Goal: Task Accomplishment & Management: Complete application form

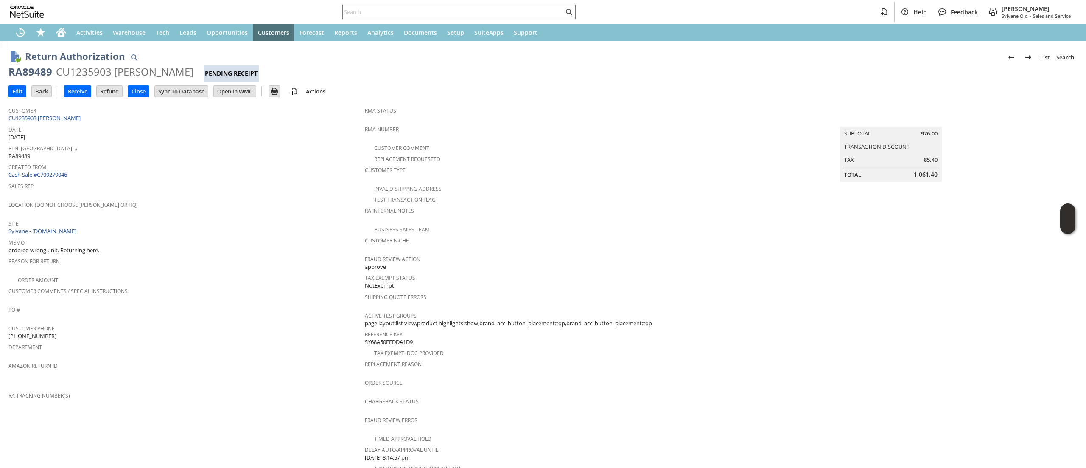
click at [52, 112] on span "Customer" at bounding box center [184, 109] width 352 height 10
click at [53, 115] on link "CU1235903 [PERSON_NAME]" at bounding box center [45, 118] width 74 height 8
click at [90, 126] on span "Date" at bounding box center [184, 128] width 352 height 10
click at [94, 122] on td "Customer CU1235903 Ralph Falco" at bounding box center [186, 112] width 356 height 21
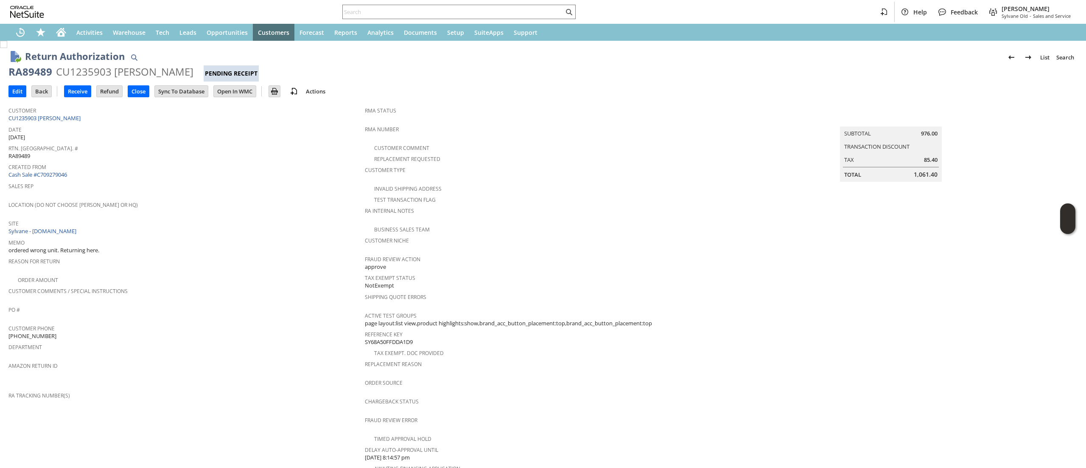
click at [94, 122] on td "Customer CU1235903 Ralph Falco" at bounding box center [186, 112] width 356 height 21
copy tbody "CU1235903 [PERSON_NAME]"
click at [37, 72] on div "RA89489" at bounding box center [30, 72] width 44 height 14
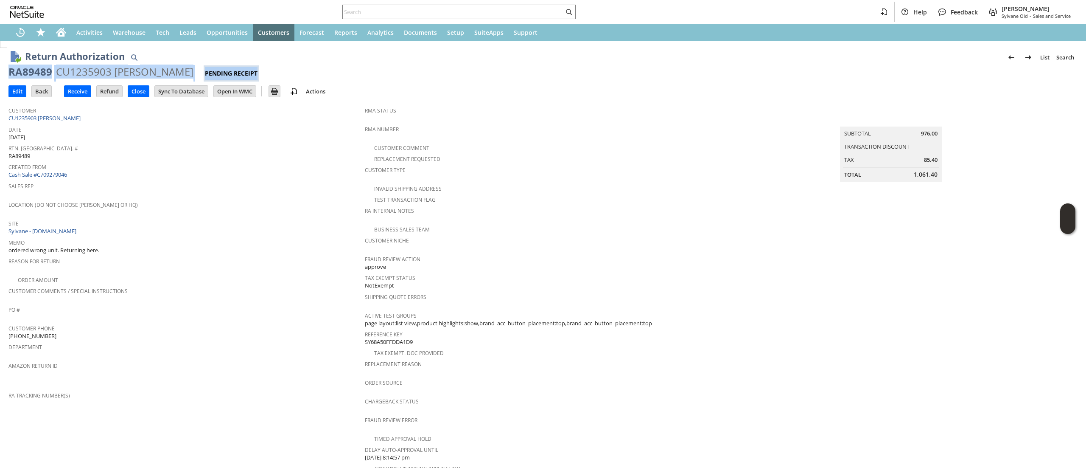
click at [37, 72] on div "RA89489" at bounding box center [30, 72] width 44 height 14
copy div "RA89489 CU1235903 Ralph Falco Pending Receipt"
click at [31, 79] on div "RA89489 CU1235903 Ralph Falco Pending Receipt" at bounding box center [542, 73] width 1069 height 17
click at [36, 71] on div "RA89489" at bounding box center [30, 72] width 44 height 14
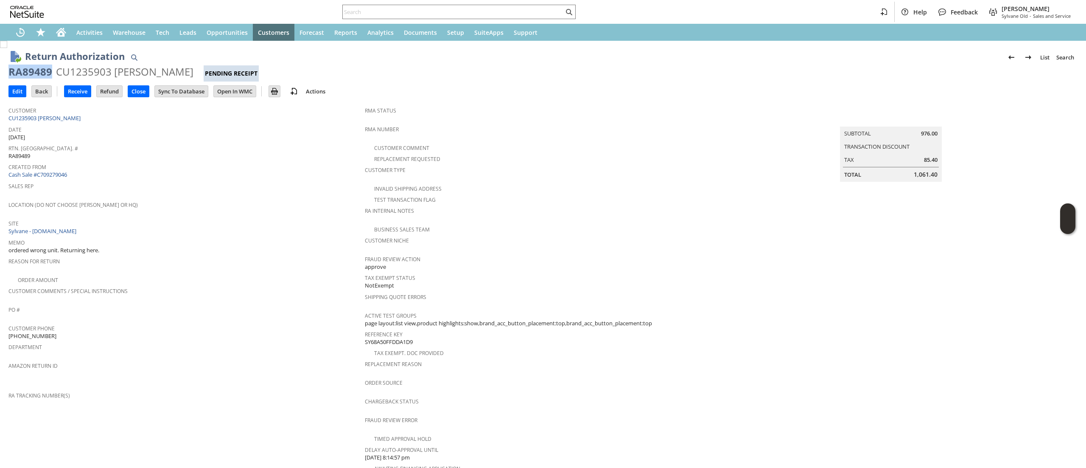
copy div "RA89489"
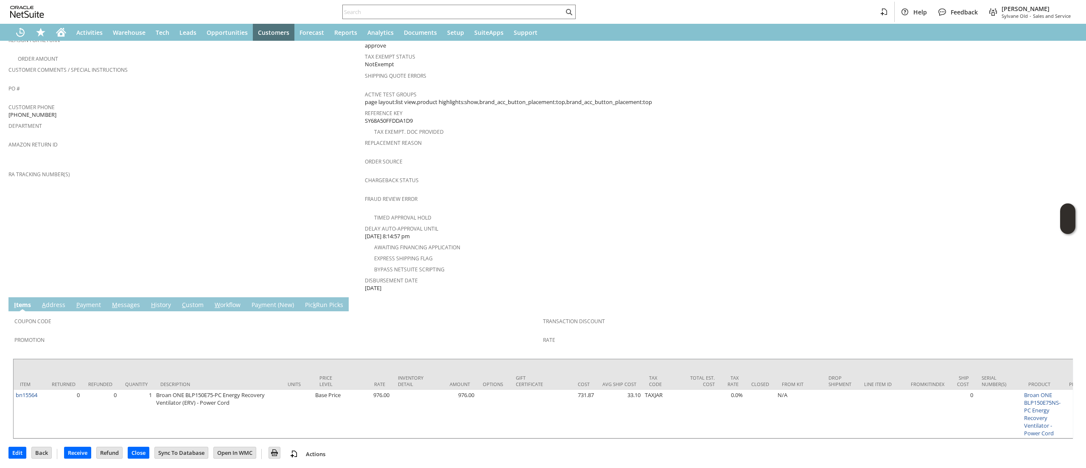
click at [120, 300] on link "M essages" at bounding box center [126, 304] width 32 height 9
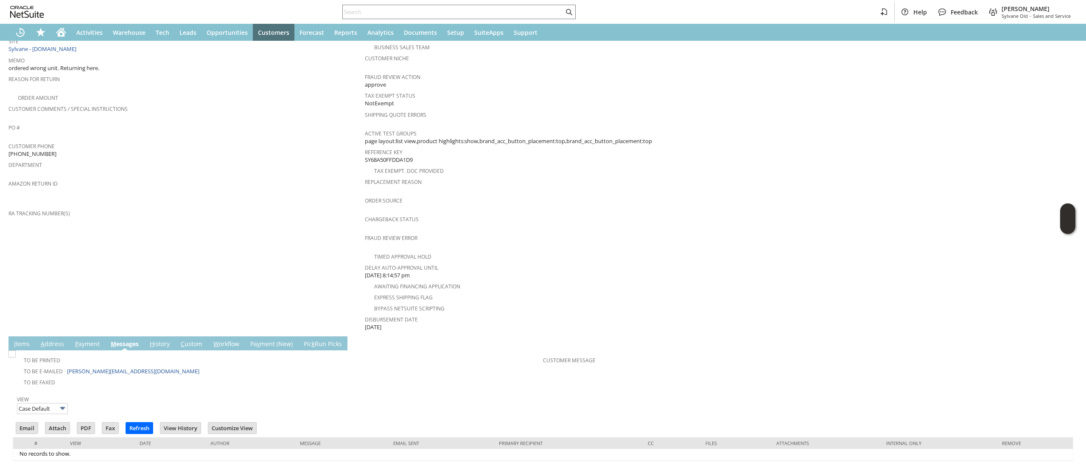
scroll to position [193, 0]
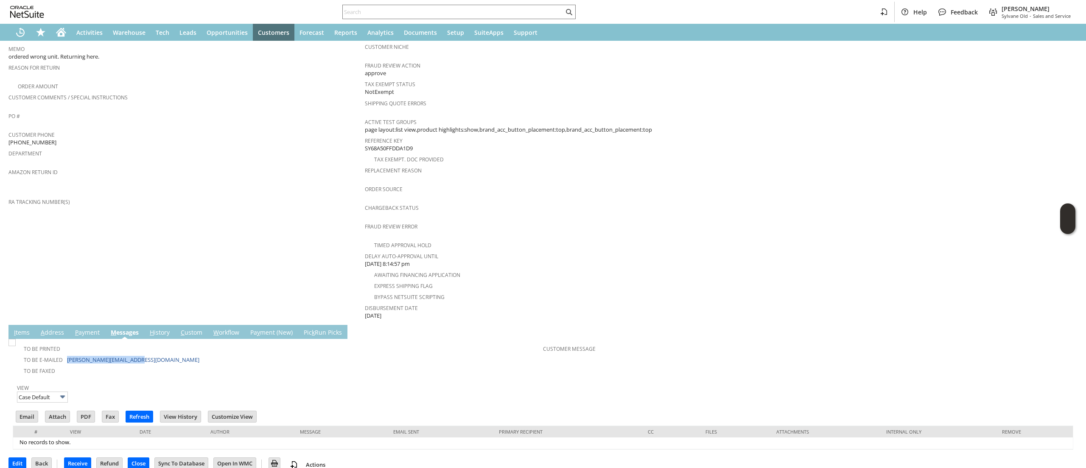
drag, startPoint x: 148, startPoint y: 351, endPoint x: 65, endPoint y: 351, distance: 83.1
click at [65, 353] on td "To Be E-mailed ralph@stepupelectric.com" at bounding box center [278, 358] width 529 height 11
copy td "[PERSON_NAME][EMAIL_ADDRESS][DOMAIN_NAME]"
click at [16, 328] on link "I tems" at bounding box center [22, 332] width 20 height 9
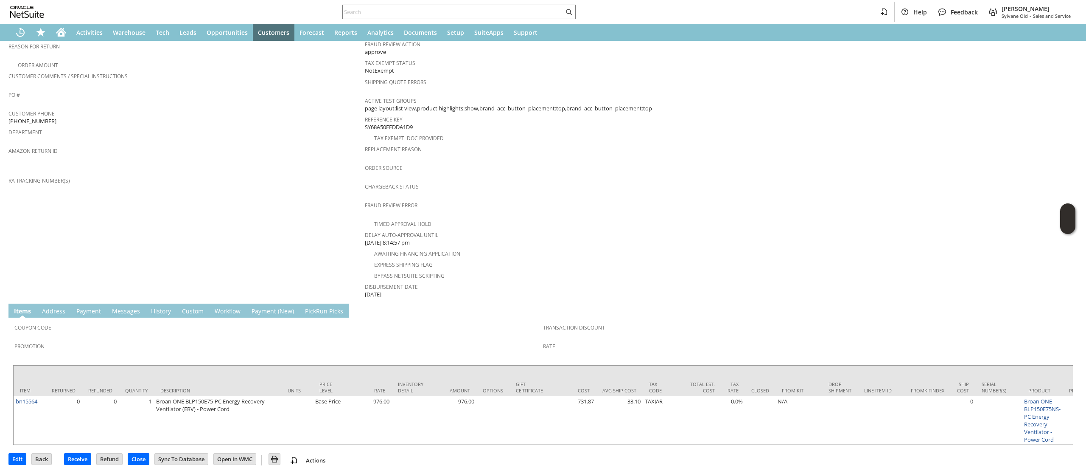
scroll to position [221, 0]
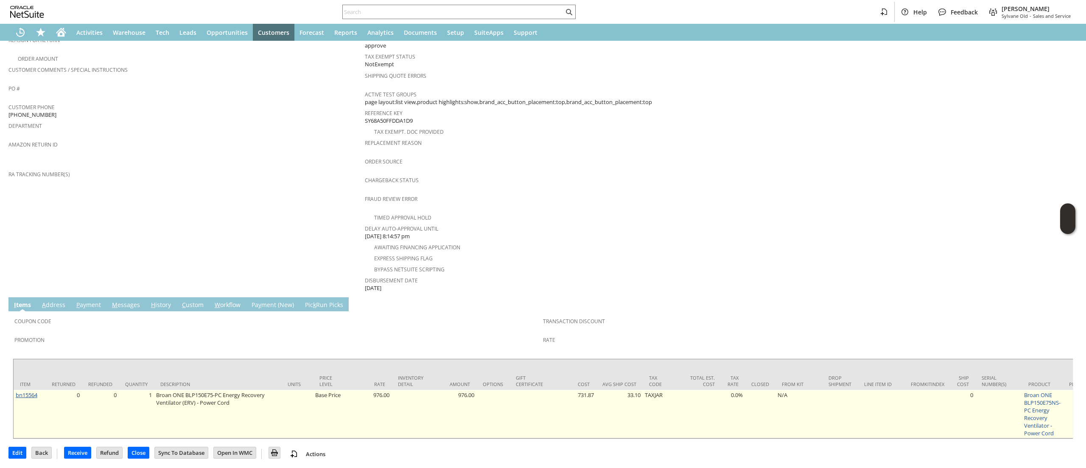
click at [28, 391] on link "bn15564" at bounding box center [27, 395] width 22 height 8
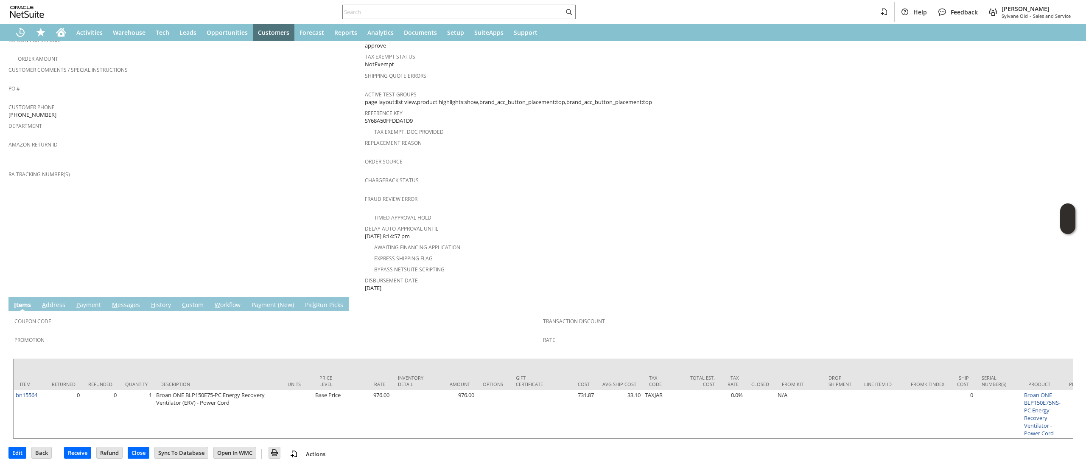
click at [118, 248] on td "Customer CU1235903 Ralph Falco Date 9/3/2025 Rtn. Auth. # RA89489 Created From …" at bounding box center [186, 87] width 356 height 412
click at [50, 300] on link "A ddress" at bounding box center [54, 304] width 28 height 9
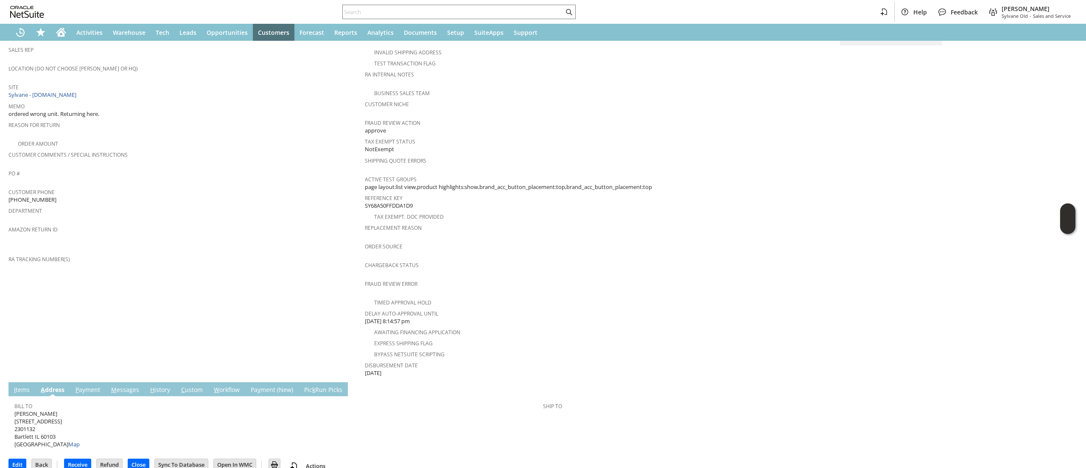
click at [34, 409] on span "Ralph Falco 1325 turfway Ln 2301132 Bartlett IL 60103 United States Map" at bounding box center [46, 428] width 65 height 39
copy span "[STREET_ADDRESS]"
click at [52, 425] on span "Ralph Falco 1325 turfway Ln 2301132 Bartlett IL 60103 United States Map" at bounding box center [46, 428] width 65 height 39
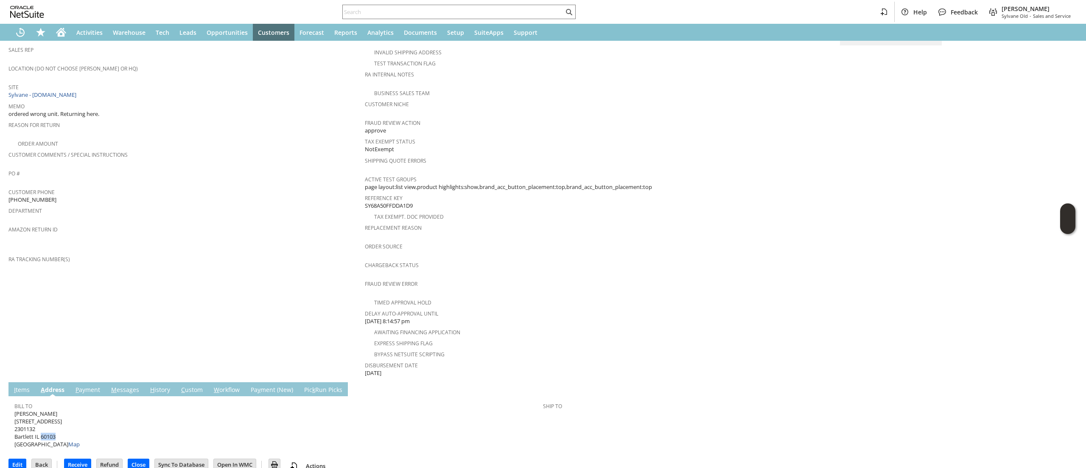
click at [52, 425] on span "Ralph Falco 1325 turfway Ln 2301132 Bartlett IL 60103 United States Map" at bounding box center [46, 428] width 65 height 39
copy span "60103"
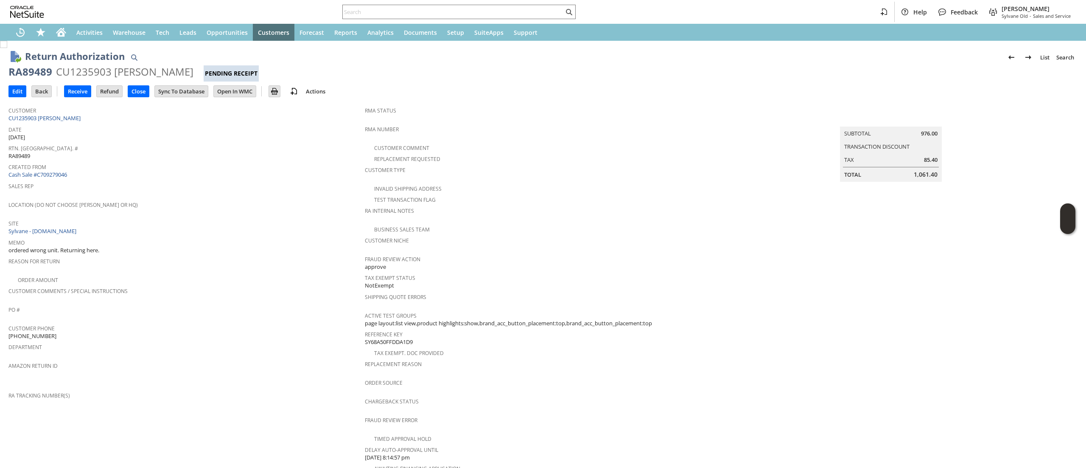
click at [31, 73] on div "RA89489" at bounding box center [30, 72] width 44 height 14
drag, startPoint x: 31, startPoint y: 73, endPoint x: 117, endPoint y: 51, distance: 88.9
click at [31, 73] on div "RA89489" at bounding box center [30, 72] width 44 height 14
copy div "RA89489"
click at [19, 89] on input "Edit" at bounding box center [17, 91] width 17 height 11
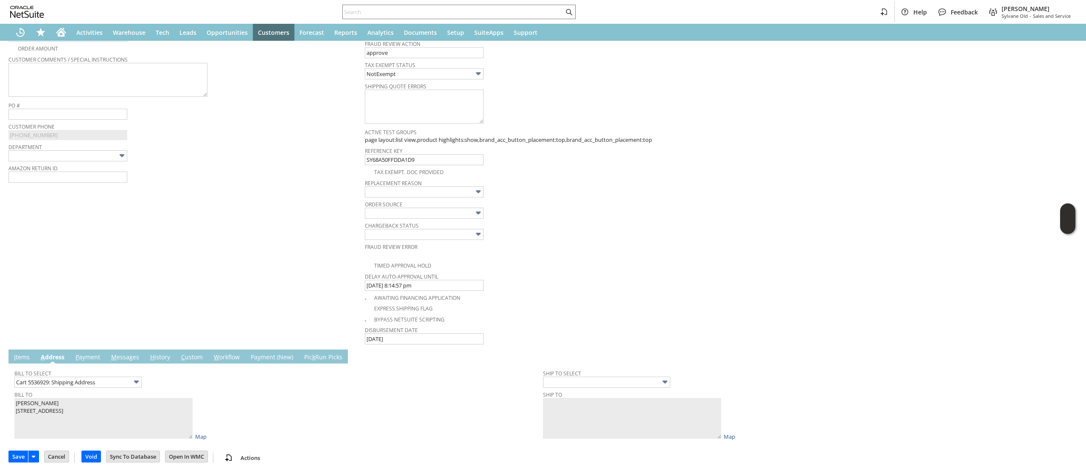
scroll to position [280, 0]
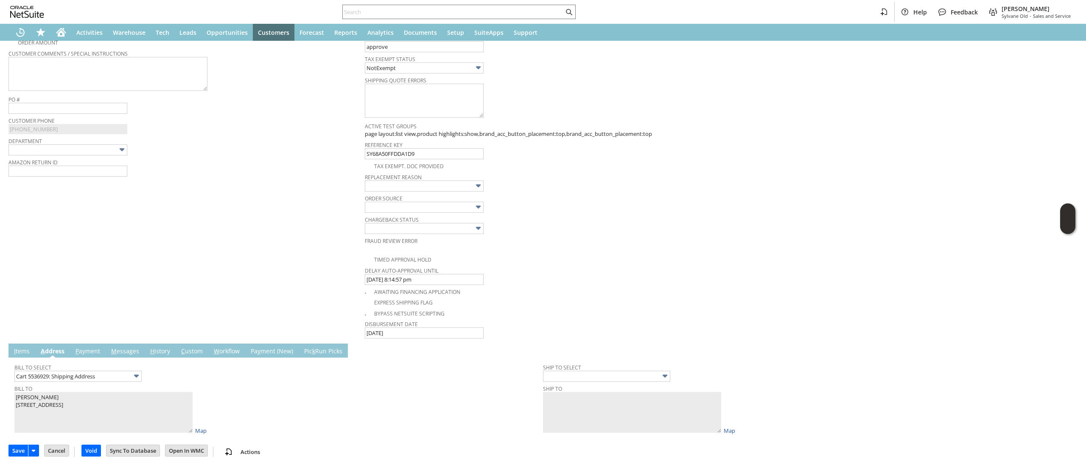
click at [24, 358] on td "Bill To Select Cart 5536929: Shipping Address Bill To [PERSON_NAME] [STREET_ADD…" at bounding box center [543, 396] width 1061 height 79
click at [22, 350] on link "I tems" at bounding box center [22, 351] width 20 height 9
type input "Add"
type input "Copy Previous"
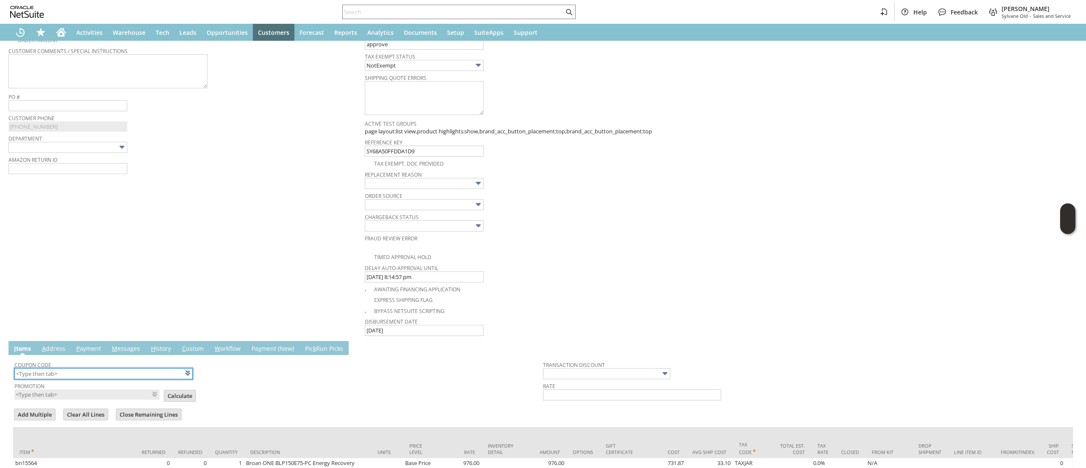
scroll to position [395, 0]
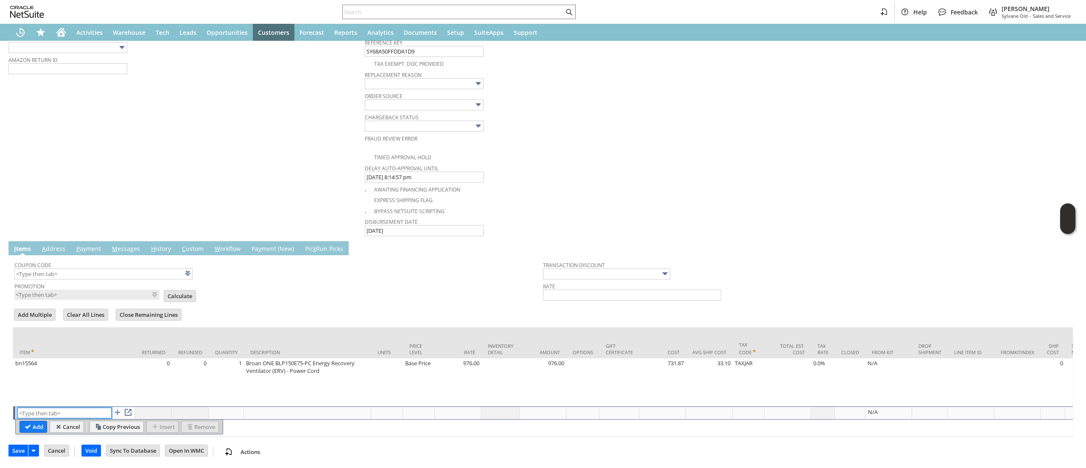
click at [75, 407] on input "text" at bounding box center [64, 412] width 94 height 11
type input "RSC1"
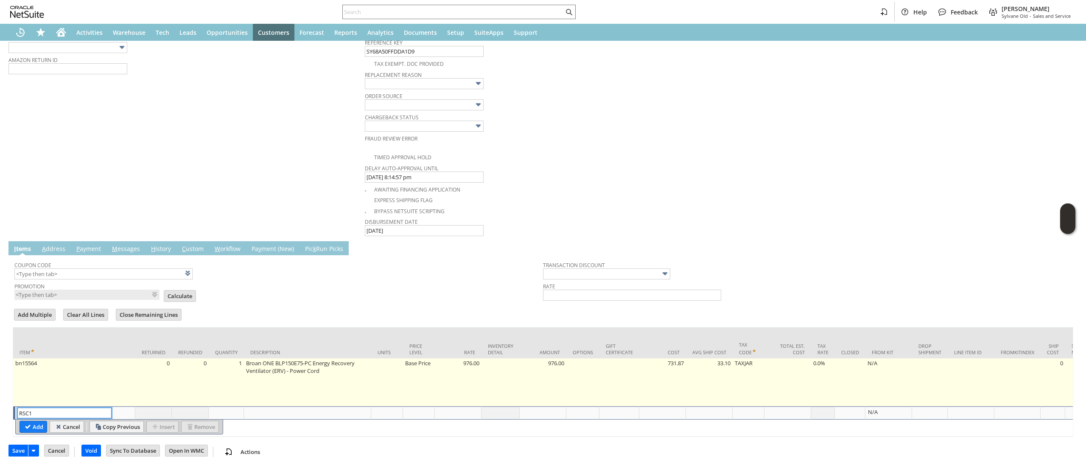
type input "Disco...rice"
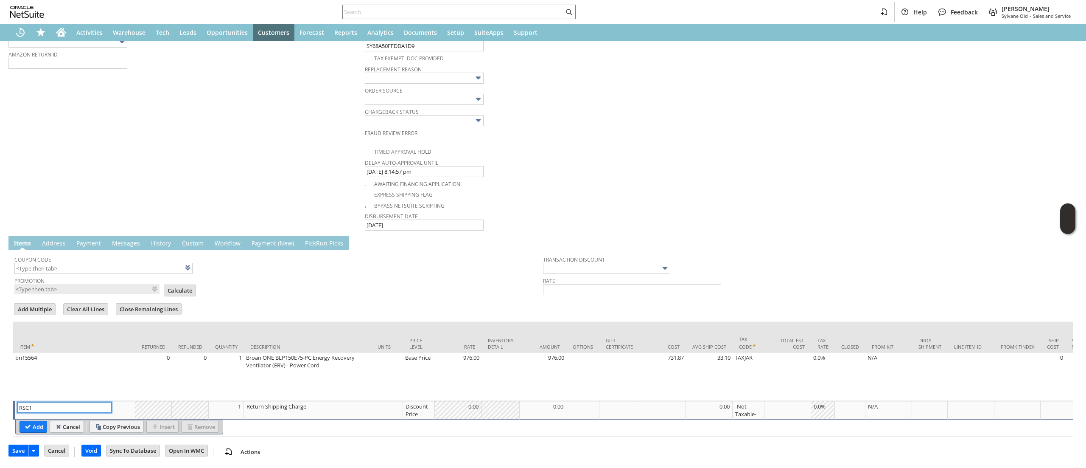
type input "RSC1"
click at [408, 402] on div "Discount Price" at bounding box center [418, 410] width 27 height 16
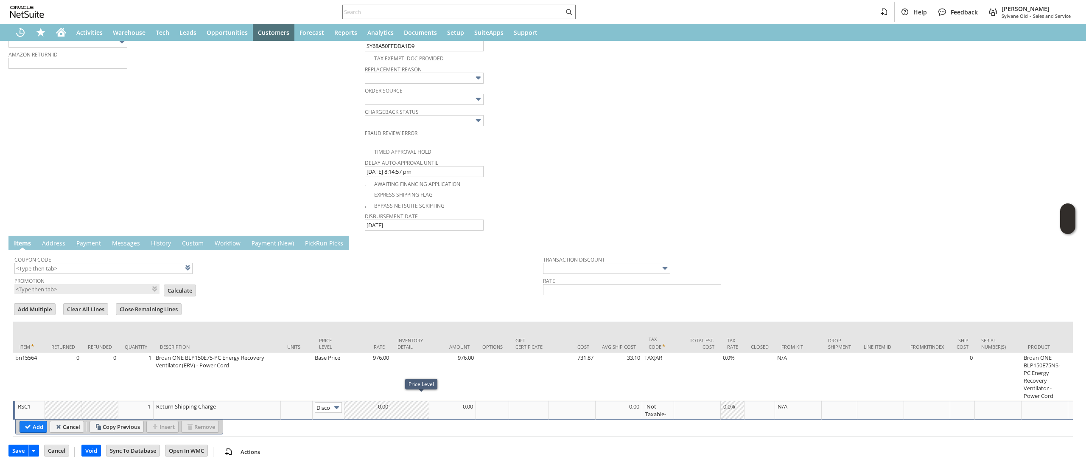
scroll to position [0, 14]
click at [339, 402] on input "Disco...rice" at bounding box center [328, 407] width 27 height 11
type input "Custom"
type input "0"
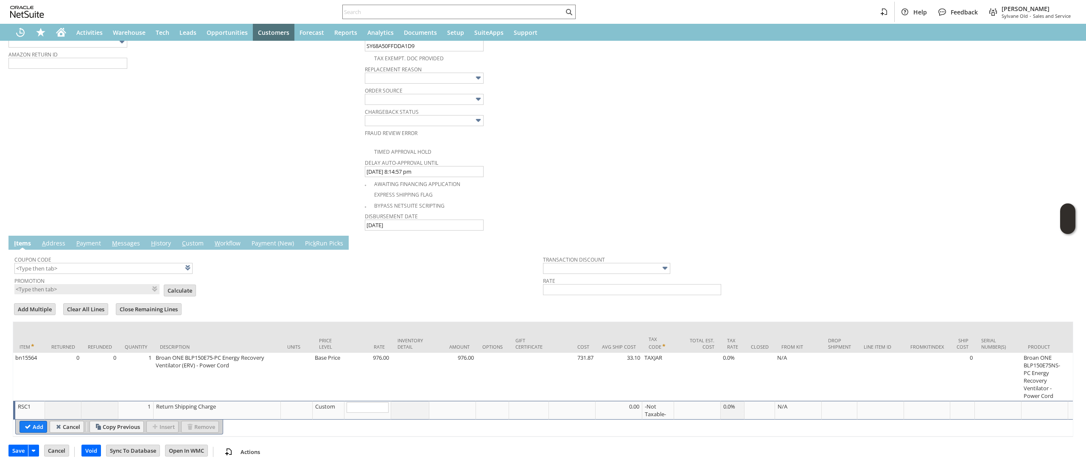
type input "-"
type input "2"
type input "-26.45"
click at [30, 423] on input "Add" at bounding box center [33, 426] width 27 height 11
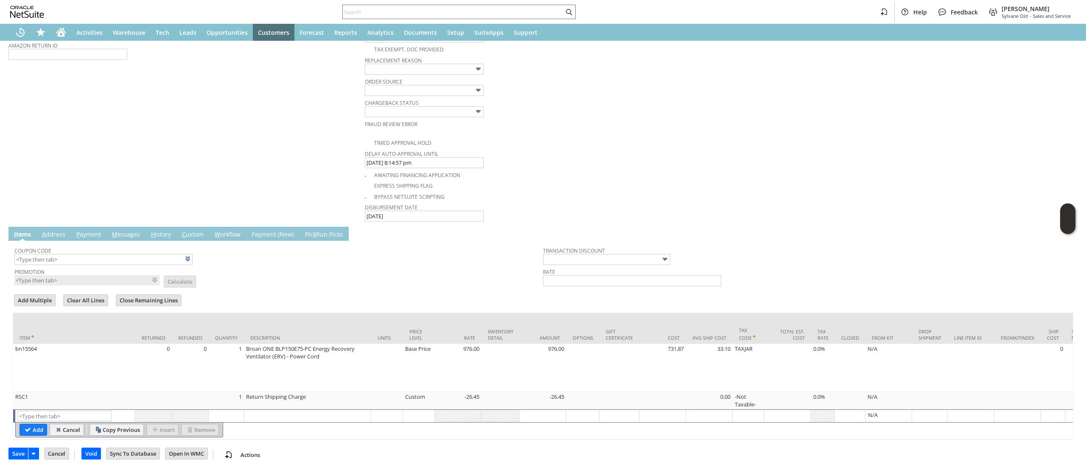
scroll to position [55, 0]
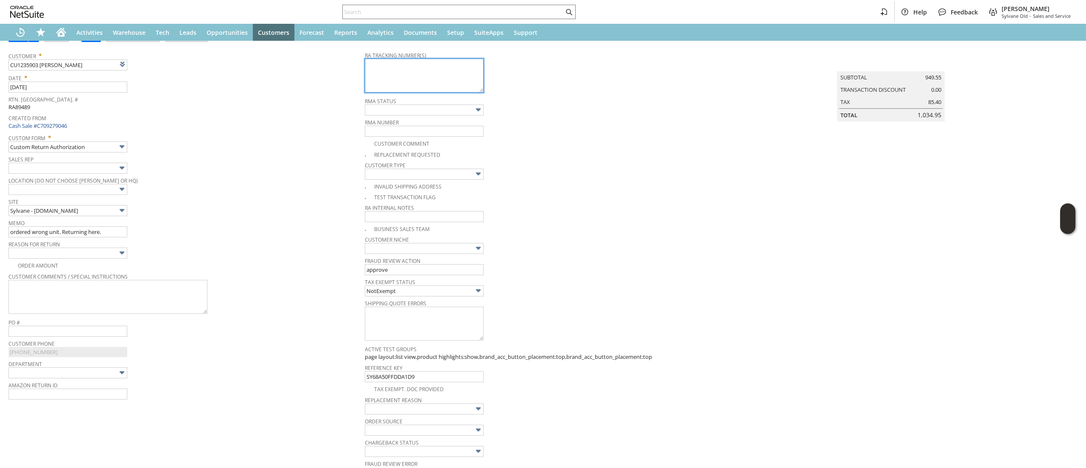
click at [405, 64] on textarea at bounding box center [424, 76] width 119 height 34
paste textarea "791924080220"
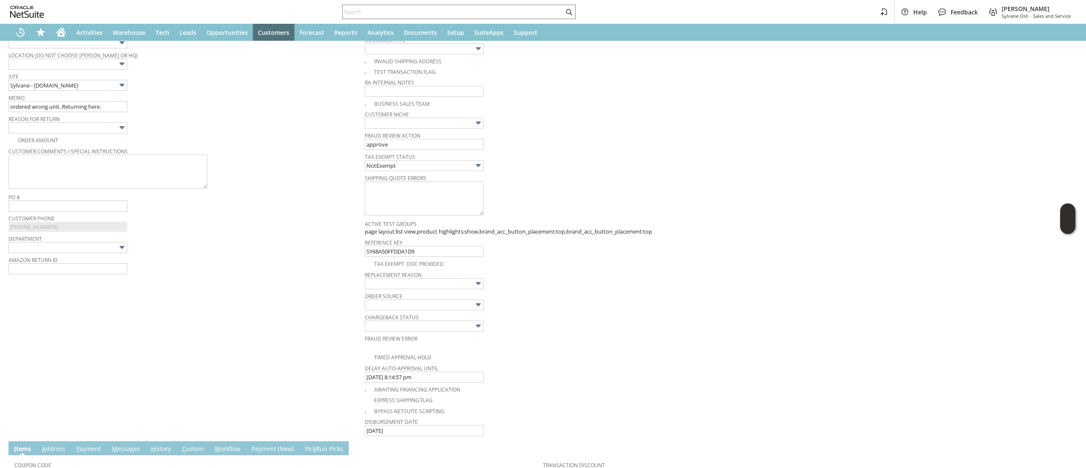
scroll to position [0, 0]
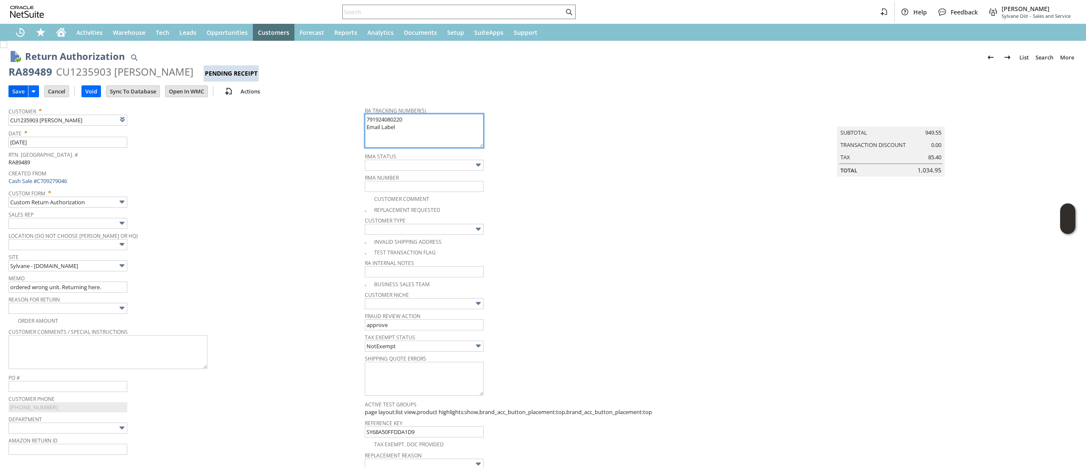
type textarea "791924080220 Email Label"
click at [14, 89] on input "Save" at bounding box center [18, 91] width 19 height 11
